Goal: Task Accomplishment & Management: Manage account settings

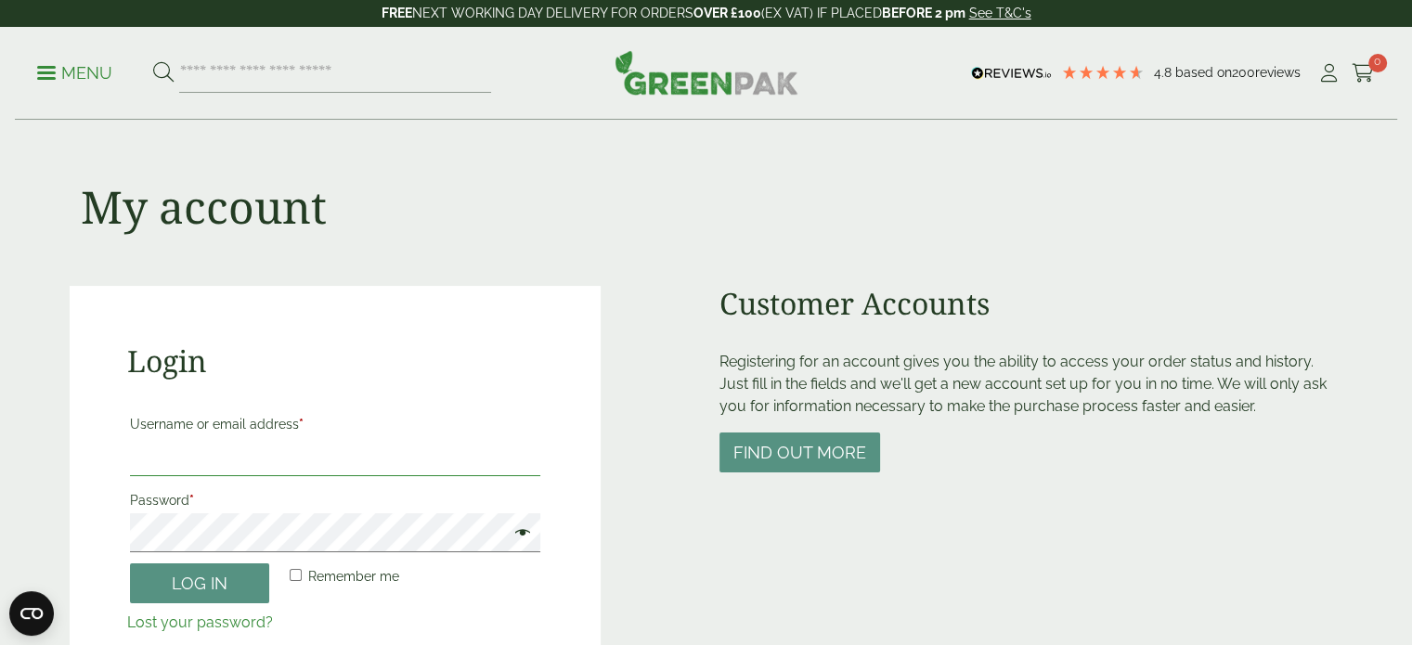
click at [232, 460] on input "Username or email address *" at bounding box center [335, 456] width 411 height 39
type input "**********"
click at [186, 586] on button "Log in" at bounding box center [199, 584] width 139 height 40
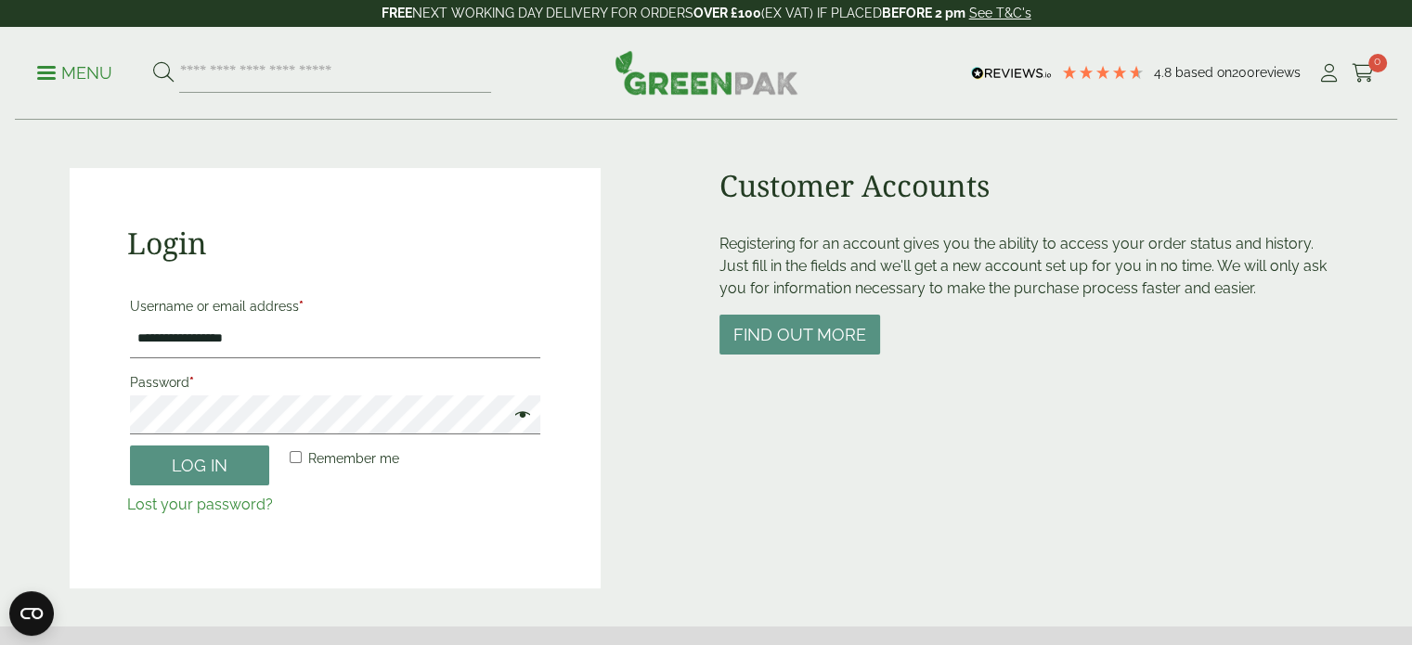
scroll to position [119, 0]
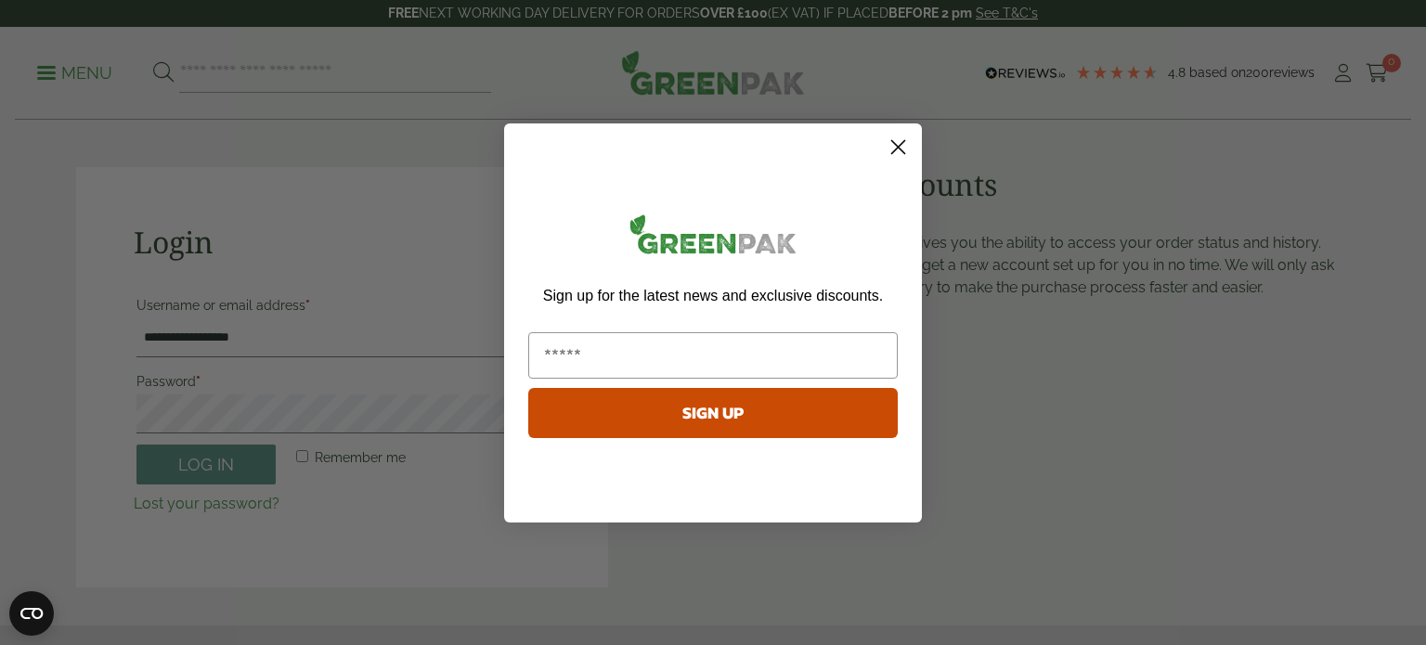
click at [891, 144] on circle "Close dialog" at bounding box center [898, 146] width 31 height 31
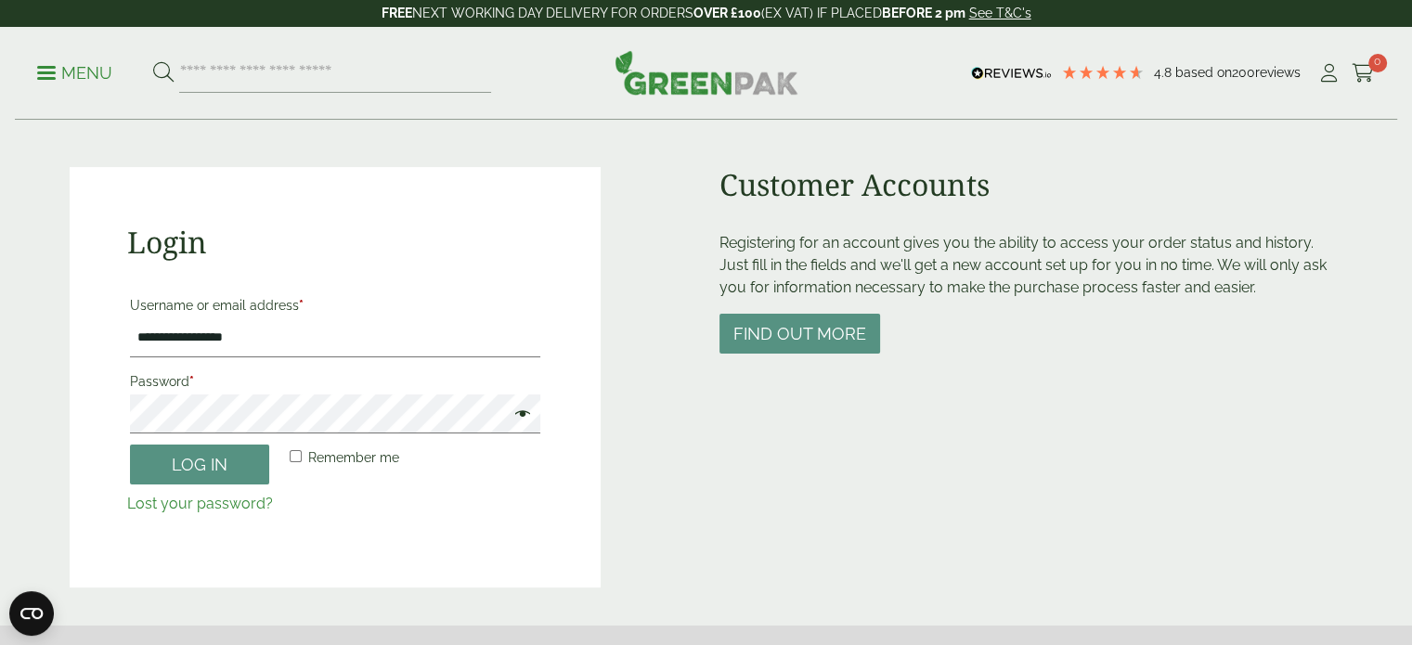
click at [521, 419] on span at bounding box center [518, 416] width 24 height 22
click at [224, 467] on button "Log in" at bounding box center [199, 465] width 139 height 40
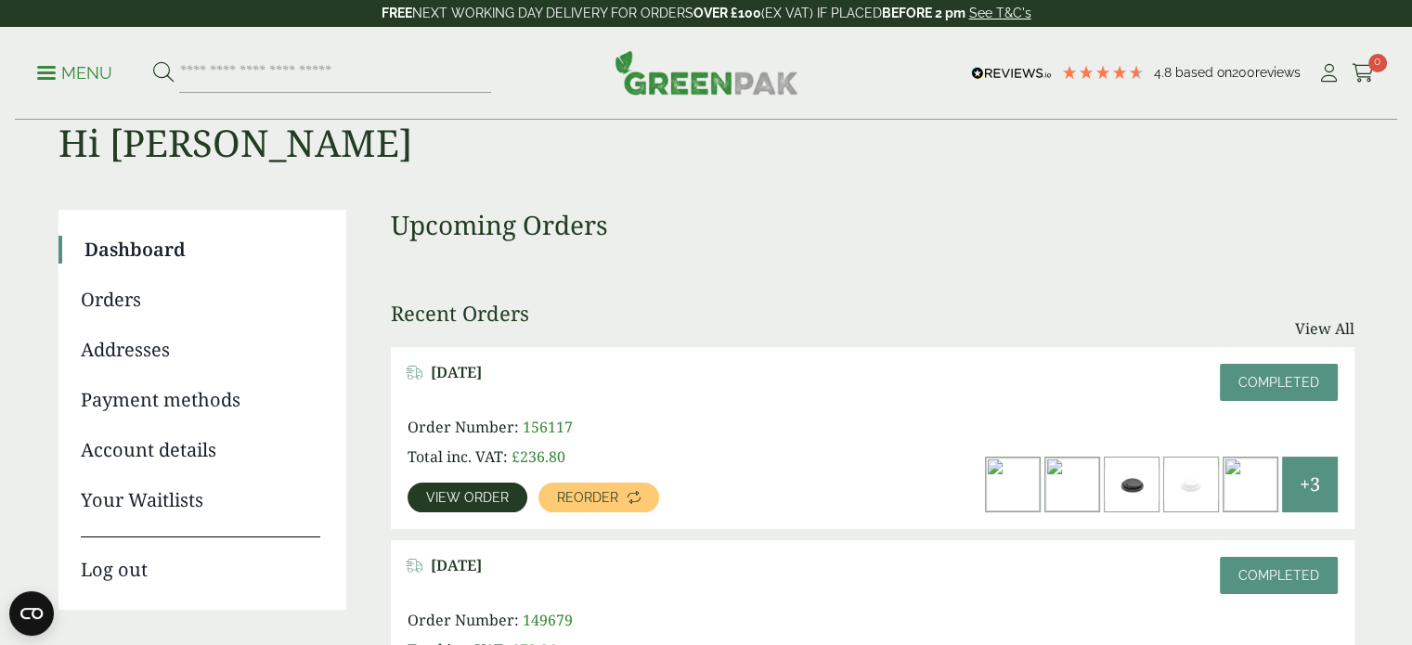
scroll to position [59, 0]
click at [110, 296] on link "Orders" at bounding box center [201, 300] width 240 height 28
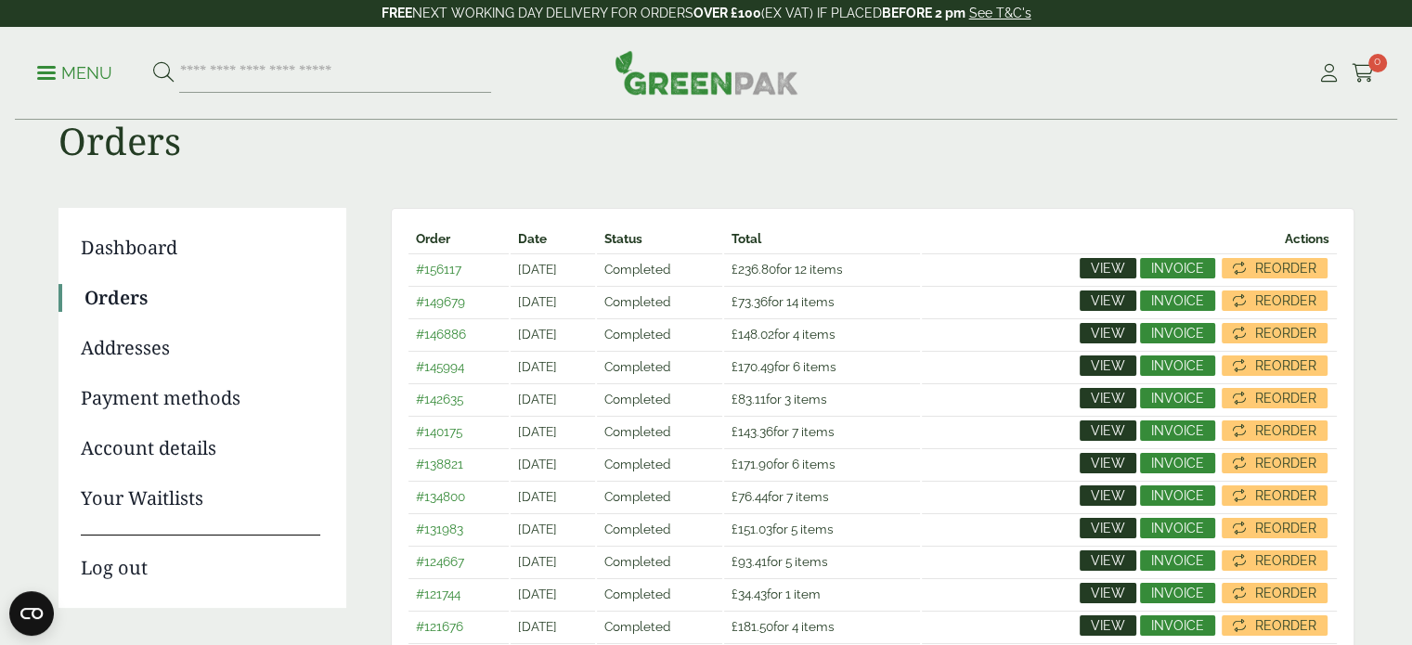
scroll to position [84, 0]
